Goal: Find specific page/section: Find specific page/section

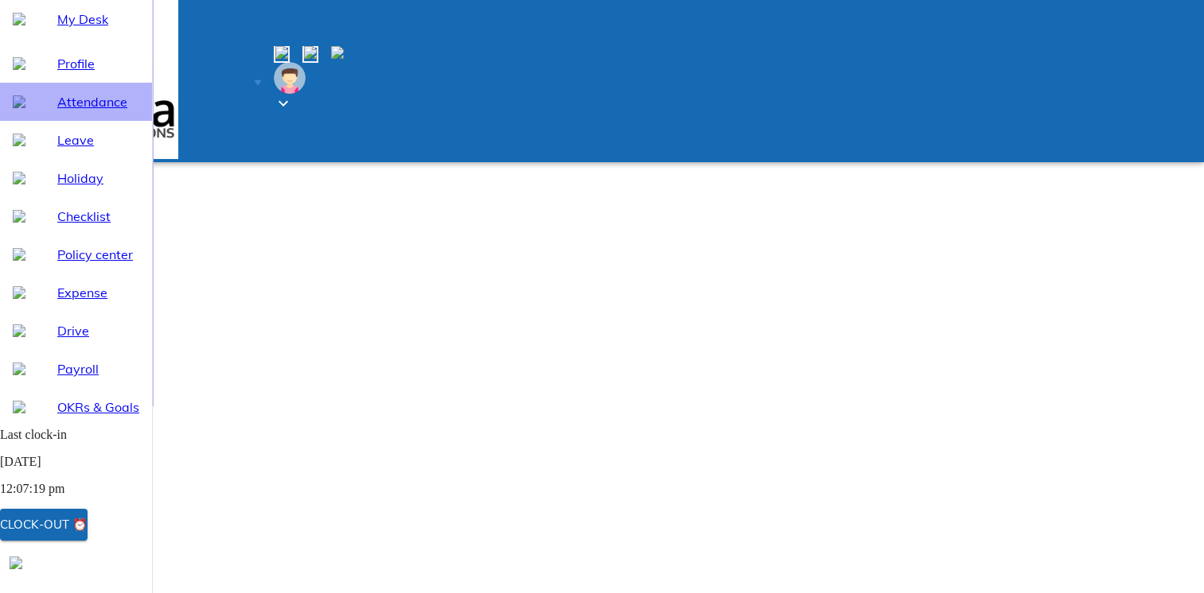
click at [59, 111] on span "Attendance" at bounding box center [98, 101] width 82 height 19
select select "8"
click at [56, 197] on div "Holiday" at bounding box center [76, 178] width 152 height 38
